Goal: Task Accomplishment & Management: Manage account settings

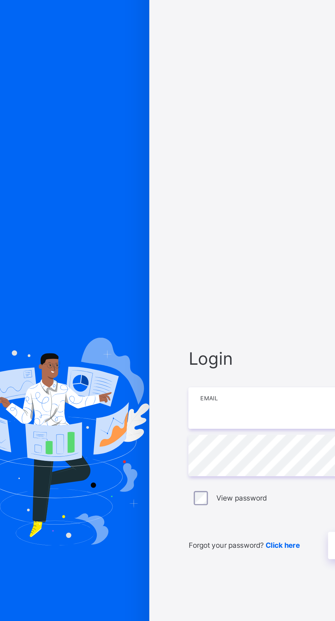
click at [172, 303] on input "email" at bounding box center [223, 291] width 178 height 24
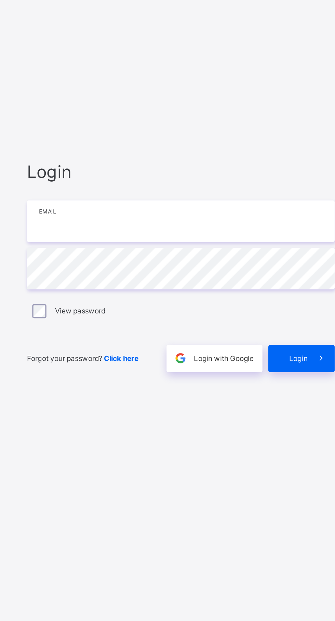
type input "**********"
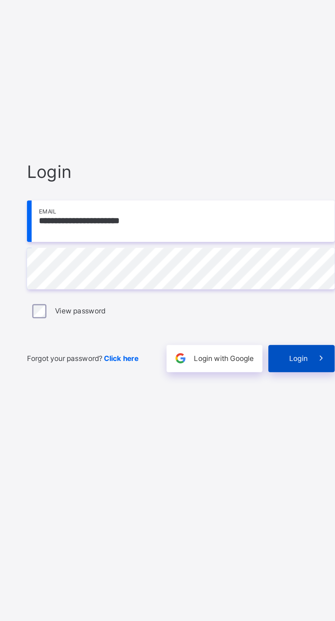
click at [296, 373] on span "Login" at bounding box center [291, 370] width 11 height 6
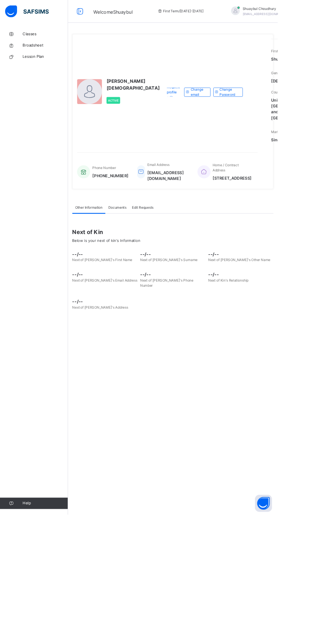
click at [28, 17] on img at bounding box center [32, 13] width 53 height 14
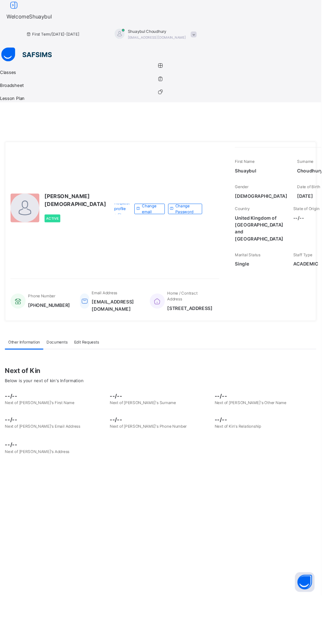
click at [25, 66] on icon at bounding box center [167, 68] width 335 height 5
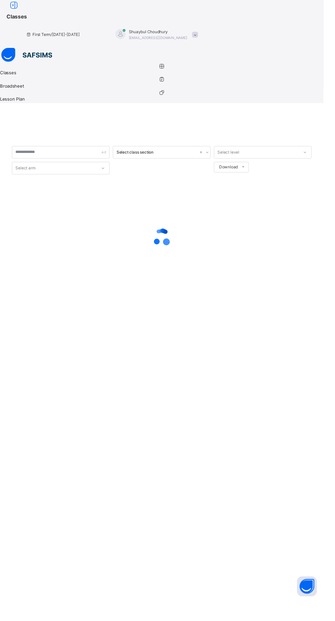
click at [10, 66] on link "Classes" at bounding box center [167, 73] width 335 height 14
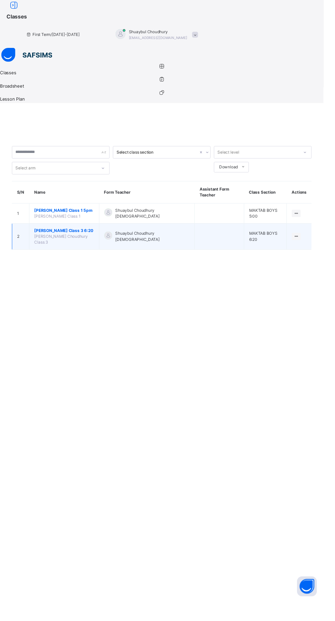
click at [88, 236] on span "[PERSON_NAME] Class 3 6:20" at bounding box center [67, 239] width 62 height 6
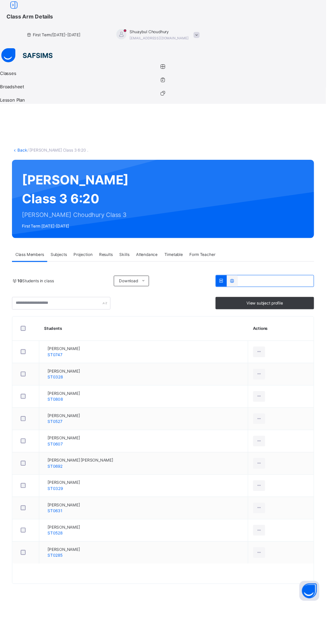
click at [188, 259] on span "Timetable" at bounding box center [178, 262] width 19 height 6
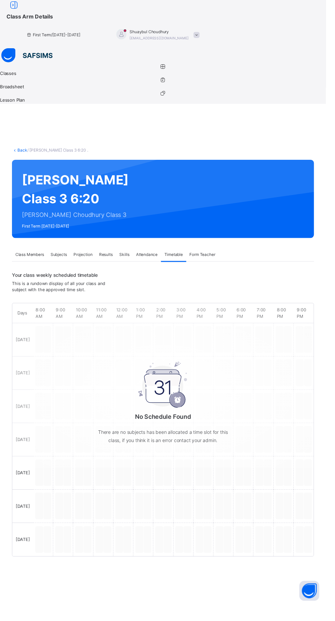
click at [166, 255] on div "Attendance" at bounding box center [150, 262] width 29 height 14
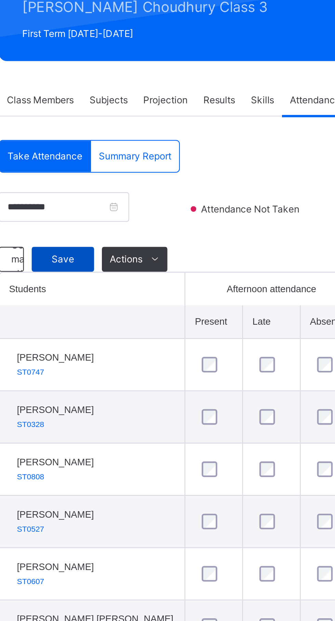
click at [121, 228] on span "Save" at bounding box center [122, 225] width 17 height 6
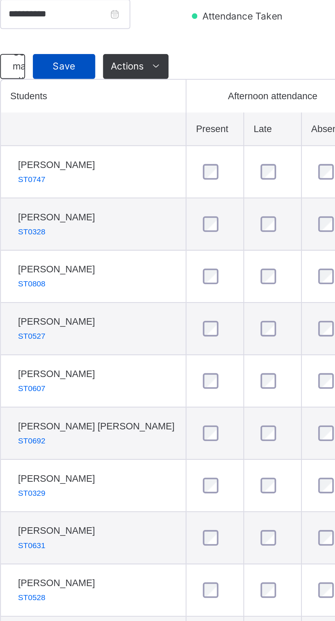
click at [114, 228] on span "Save" at bounding box center [122, 225] width 17 height 6
click at [127, 228] on span "Save" at bounding box center [122, 225] width 17 height 6
